Goal: Task Accomplishment & Management: Complete application form

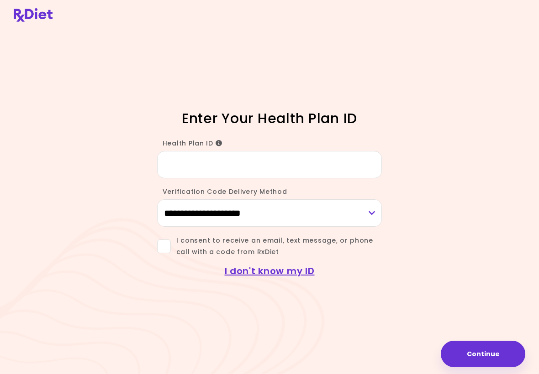
click at [215, 144] on icon "Info" at bounding box center [218, 143] width 7 height 6
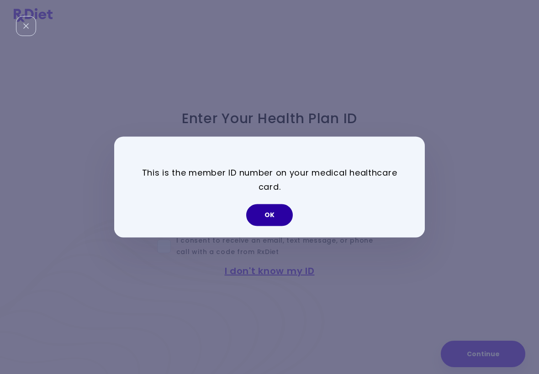
click at [270, 216] on button "OK" at bounding box center [269, 215] width 47 height 22
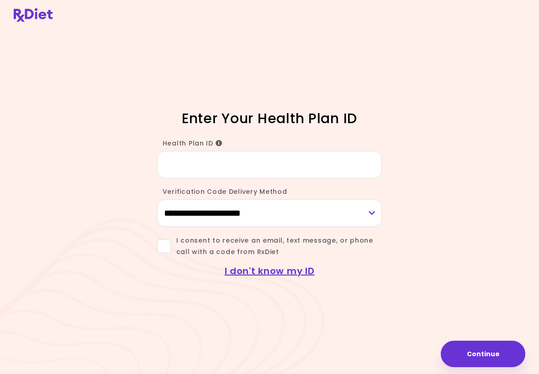
click at [267, 271] on link "I don't know my ID" at bounding box center [270, 271] width 90 height 13
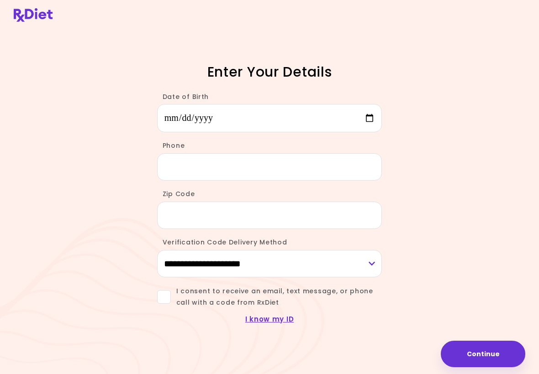
click at [29, 21] on img at bounding box center [33, 15] width 39 height 14
click at [266, 315] on link "I know my ID" at bounding box center [269, 319] width 49 height 10
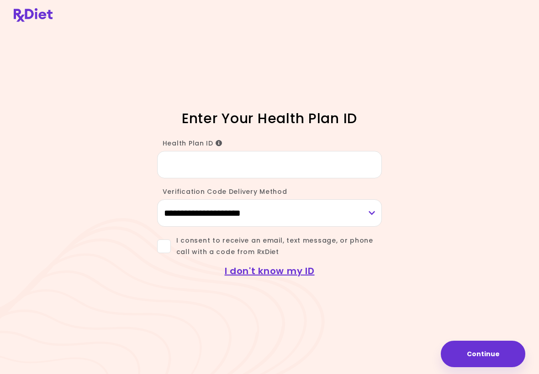
click at [211, 147] on span "Health Plan ID" at bounding box center [192, 143] width 60 height 9
click at [211, 151] on input "Health Plan ID" at bounding box center [269, 164] width 225 height 27
click at [225, 140] on div "Health Plan ID" at bounding box center [269, 157] width 225 height 43
click at [216, 146] on icon "Info" at bounding box center [218, 143] width 7 height 6
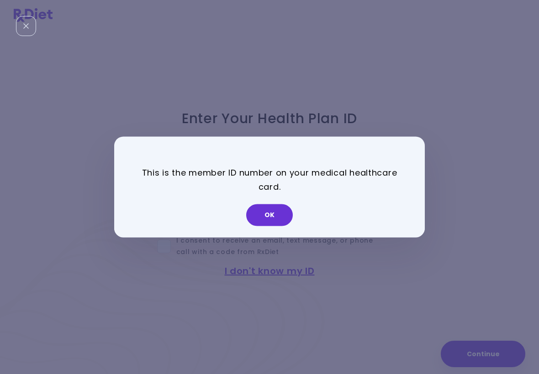
click at [279, 216] on button "OK" at bounding box center [269, 215] width 47 height 22
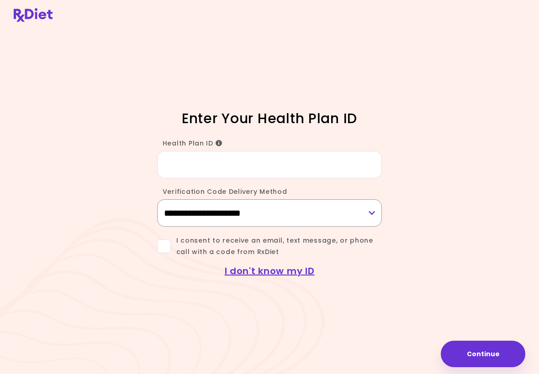
click at [365, 216] on select "**********" at bounding box center [269, 212] width 225 height 27
click at [470, 356] on button "Continue" at bounding box center [482, 354] width 84 height 26
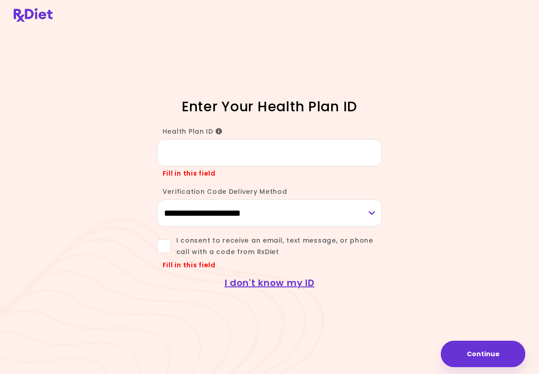
click at [462, 177] on div "**********" at bounding box center [269, 187] width 539 height 374
click at [484, 359] on button "Continue" at bounding box center [482, 354] width 84 height 26
click at [33, 10] on img at bounding box center [33, 15] width 39 height 14
